Goal: Transaction & Acquisition: Purchase product/service

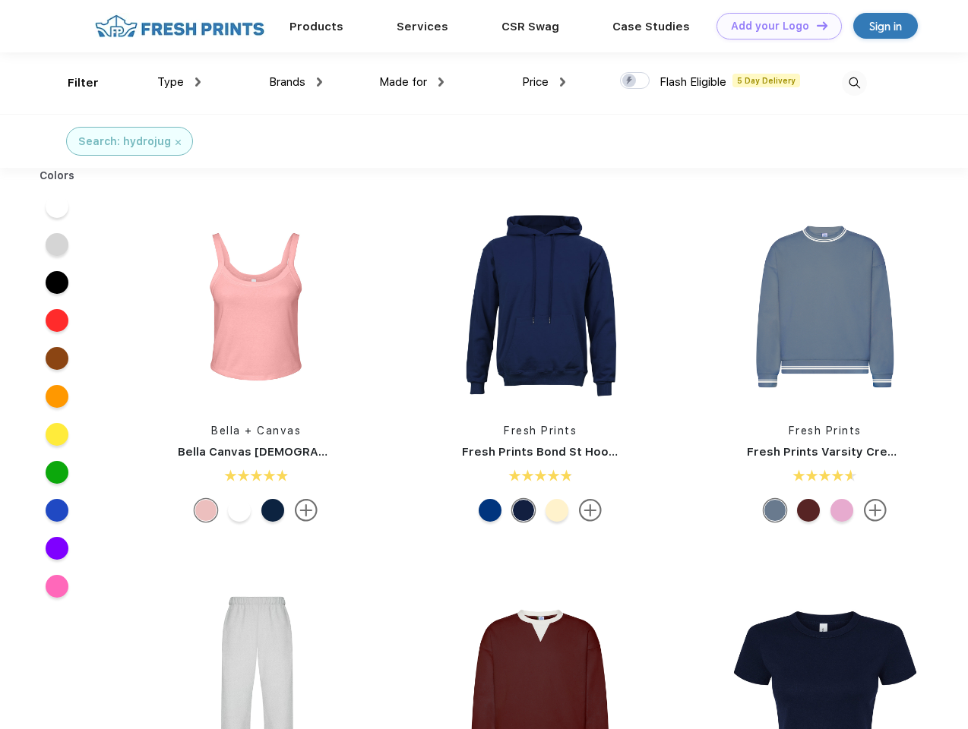
click at [773, 26] on link "Add your Logo Design Tool" at bounding box center [778, 26] width 125 height 27
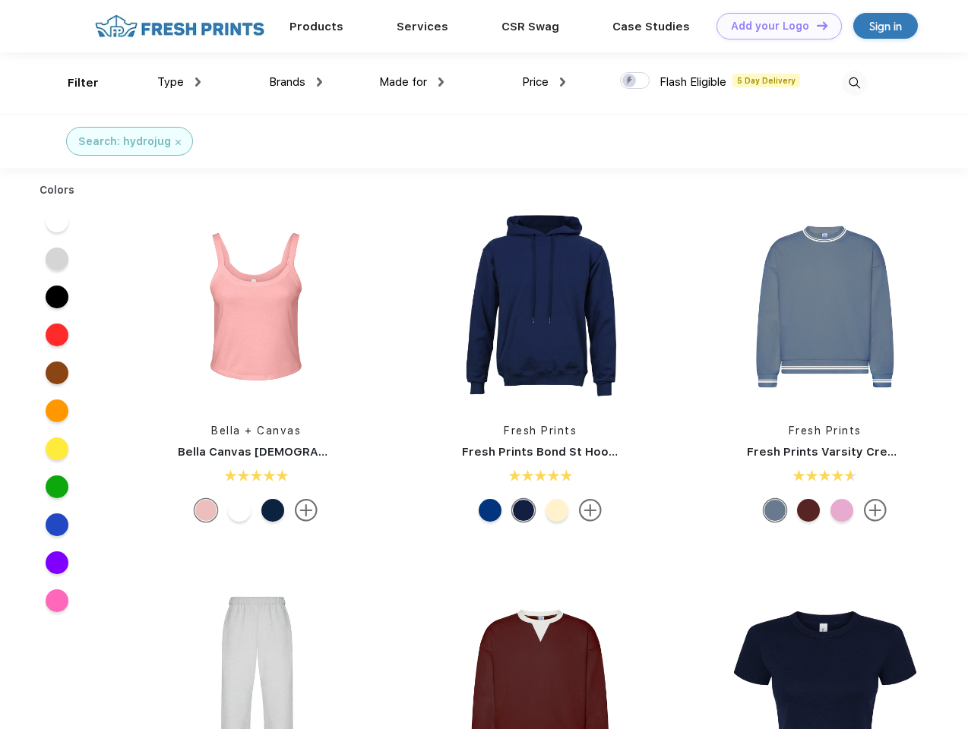
click at [0, 0] on div "Design Tool" at bounding box center [0, 0] width 0 height 0
click at [815, 25] on link "Add your Logo Design Tool" at bounding box center [778, 26] width 125 height 27
click at [73, 83] on div "Filter" at bounding box center [83, 82] width 31 height 17
click at [179, 82] on span "Type" at bounding box center [170, 82] width 27 height 14
click at [295, 82] on span "Brands" at bounding box center [287, 82] width 36 height 14
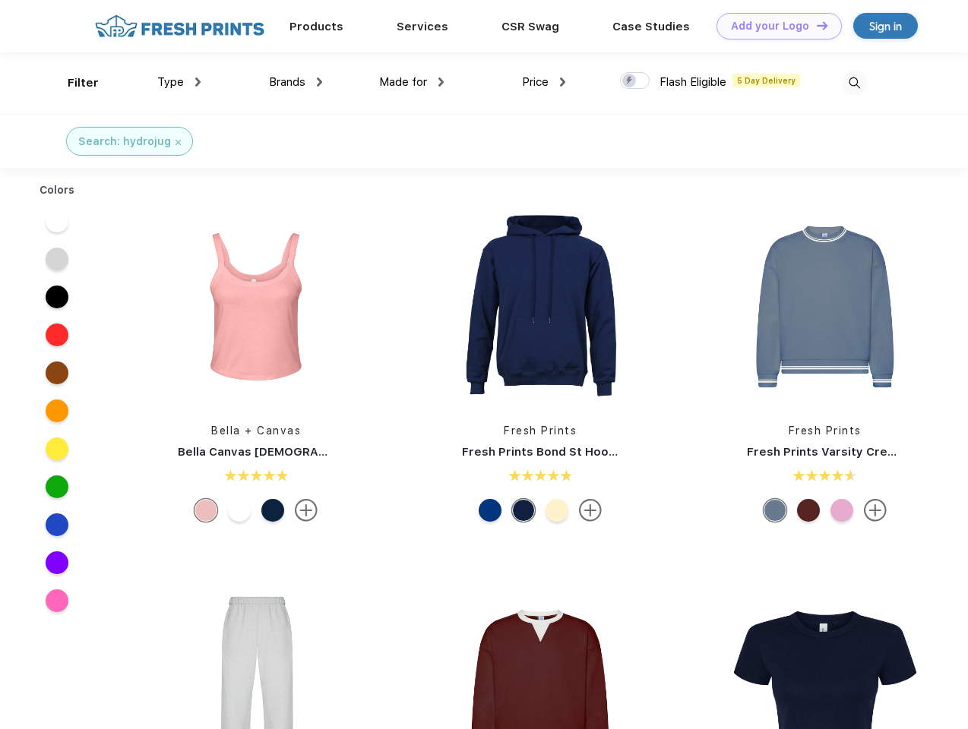
click at [412, 82] on span "Made for" at bounding box center [403, 82] width 48 height 14
click at [544, 82] on span "Price" at bounding box center [535, 82] width 27 height 14
click at [635, 81] on div at bounding box center [635, 80] width 30 height 17
click at [630, 81] on input "checkbox" at bounding box center [625, 76] width 10 height 10
click at [854, 83] on img at bounding box center [854, 83] width 25 height 25
